Goal: Find specific page/section: Find specific page/section

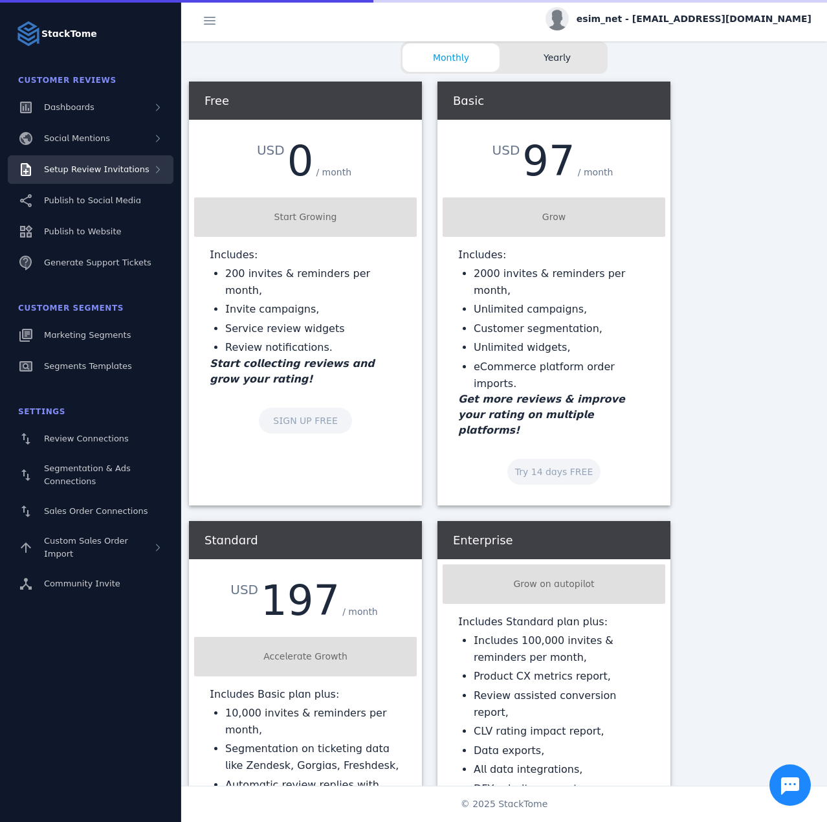
click at [115, 166] on span "Setup Review Invitations" at bounding box center [97, 169] width 106 height 10
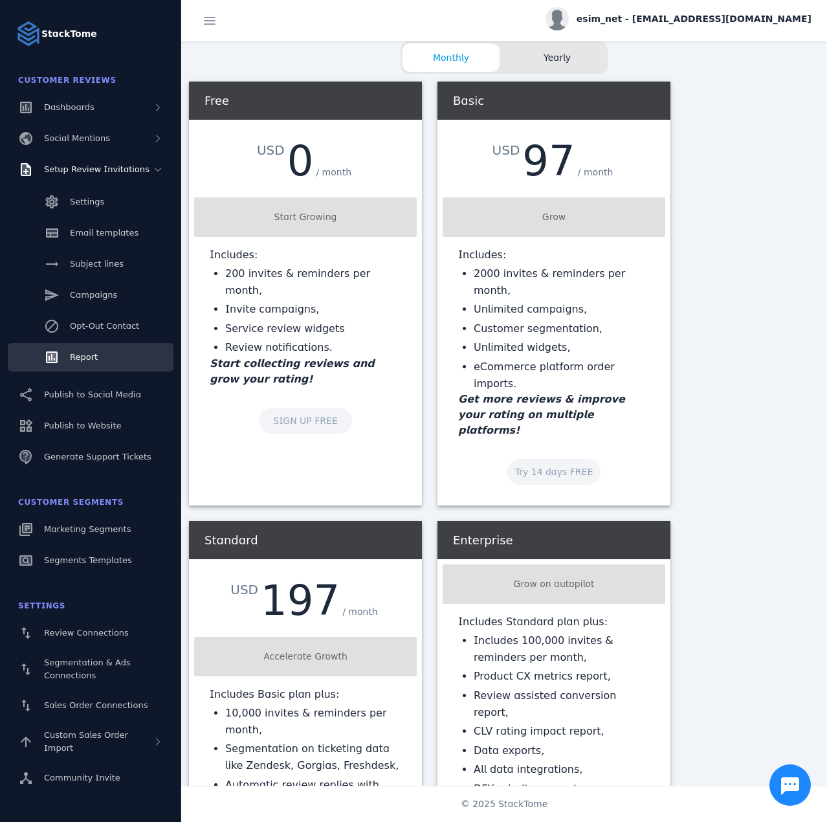
click at [98, 348] on link "Report" at bounding box center [91, 357] width 166 height 28
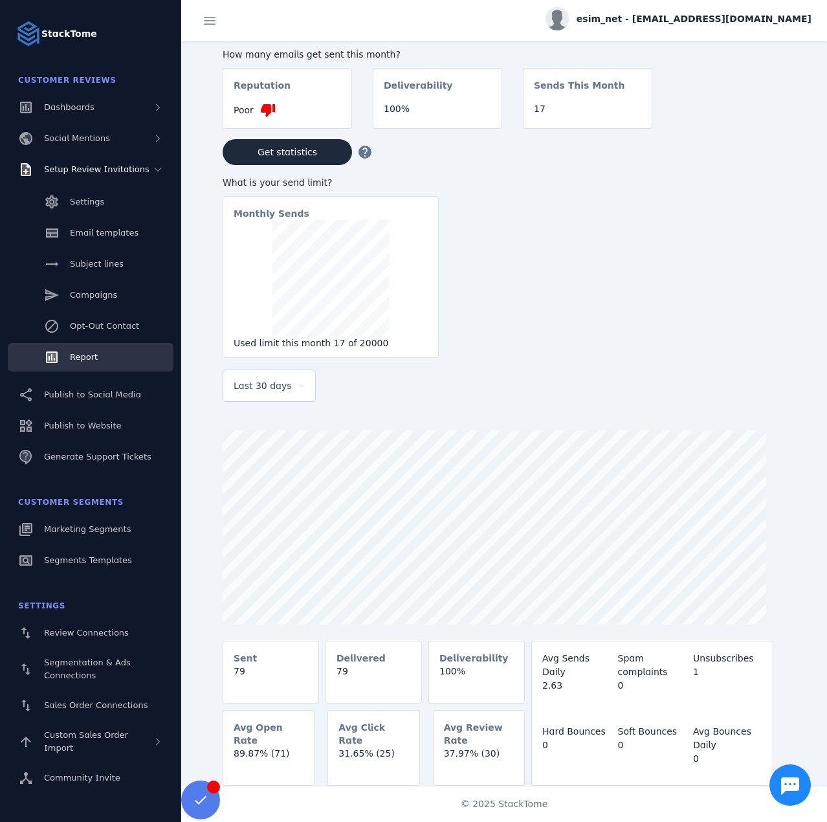
click at [269, 388] on span "Last 30 days" at bounding box center [263, 386] width 58 height 16
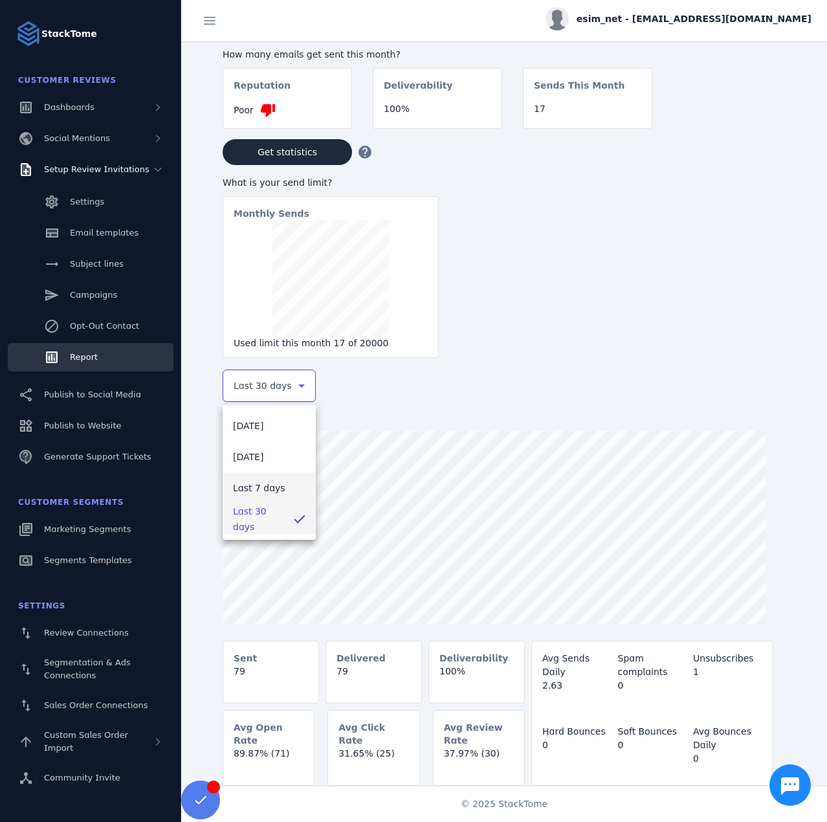
click at [253, 488] on span "Last 7 days" at bounding box center [259, 488] width 52 height 16
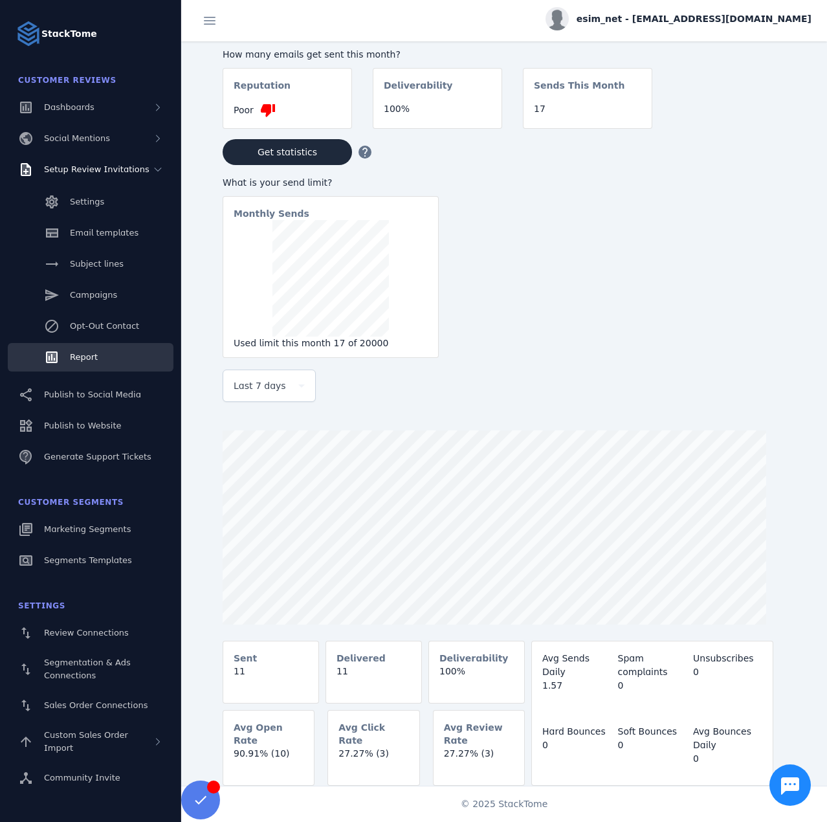
click at [680, 27] on div "esim_net - [EMAIL_ADDRESS][DOMAIN_NAME]" at bounding box center [679, 18] width 266 height 23
click at [769, 124] on span "Sign out" at bounding box center [771, 125] width 38 height 16
